Goal: Task Accomplishment & Management: Manage account settings

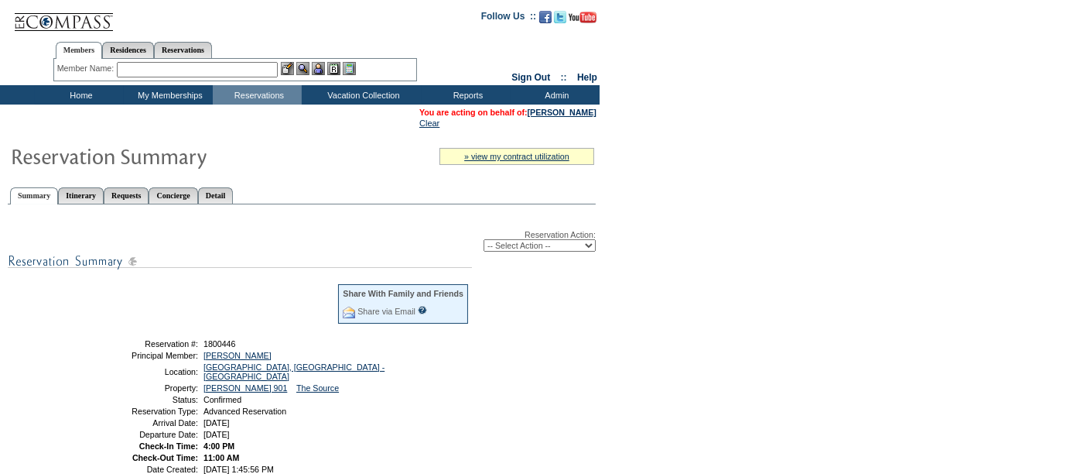
click at [542, 248] on select "-- Select Action -- Modify Reservation Dates Modify Reservation Cost Modify Occ…" at bounding box center [540, 245] width 112 height 12
select select "ChangeDates"
click at [484, 239] on select "-- Select Action -- Modify Reservation Dates Modify Reservation Cost Modify Occ…" at bounding box center [540, 245] width 112 height 12
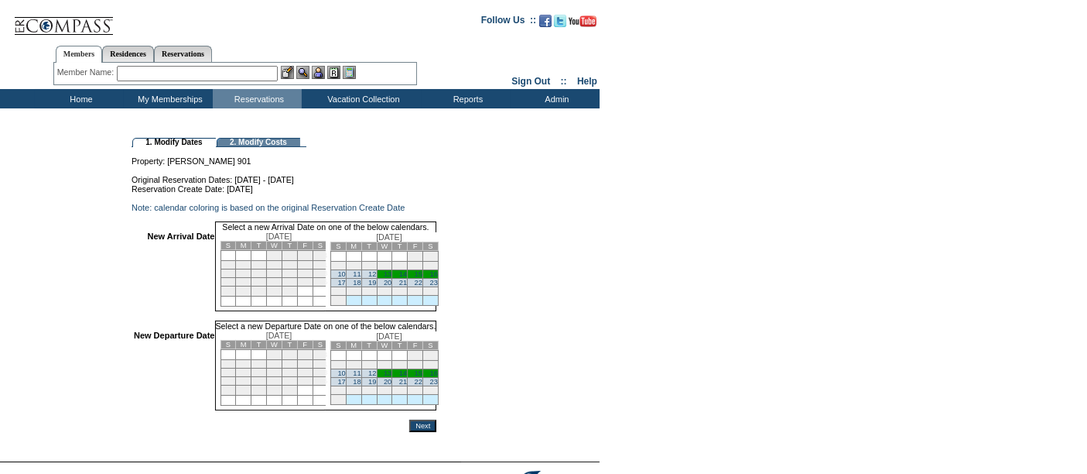
click at [345, 278] on link "10" at bounding box center [341, 274] width 8 height 8
